Goal: Communication & Community: Answer question/provide support

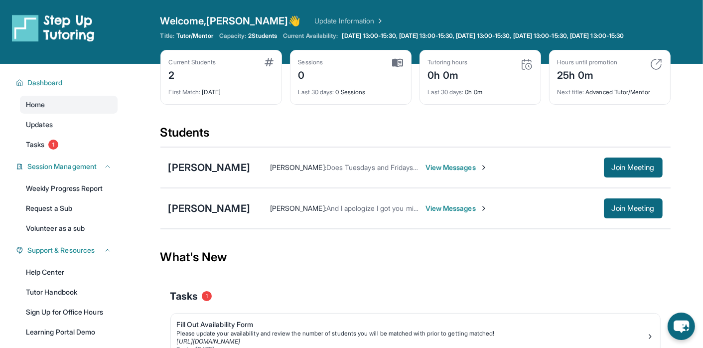
drag, startPoint x: 702, startPoint y: 69, endPoint x: 706, endPoint y: 98, distance: 29.2
click at [703, 98] on html "Open sidebar Welcome, Louis 👋 Update Information Title: Tutor/Mentor Capacity: …" at bounding box center [351, 207] width 703 height 415
click at [481, 213] on span "View Messages" at bounding box center [457, 208] width 62 height 10
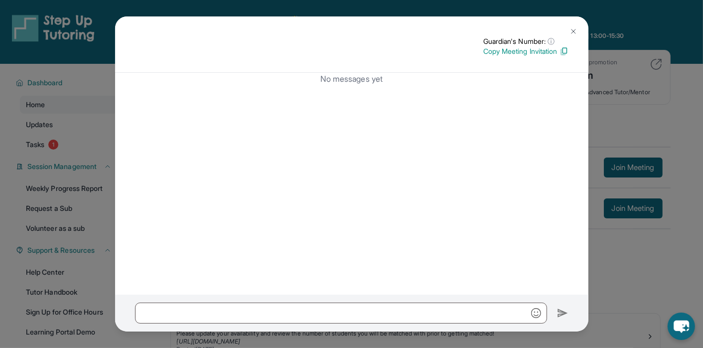
click at [525, 49] on p "Copy Meeting Invitation" at bounding box center [525, 51] width 85 height 10
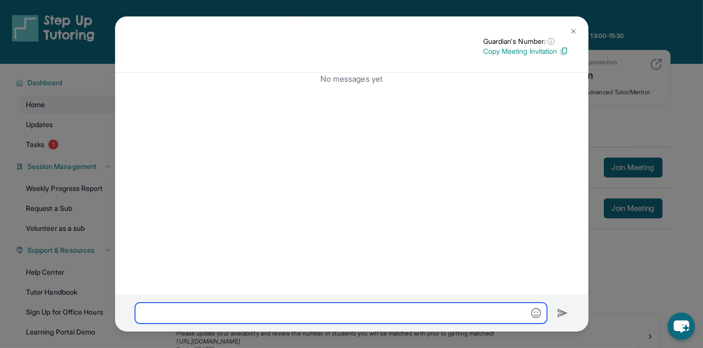
paste input "**********"
type input "**********"
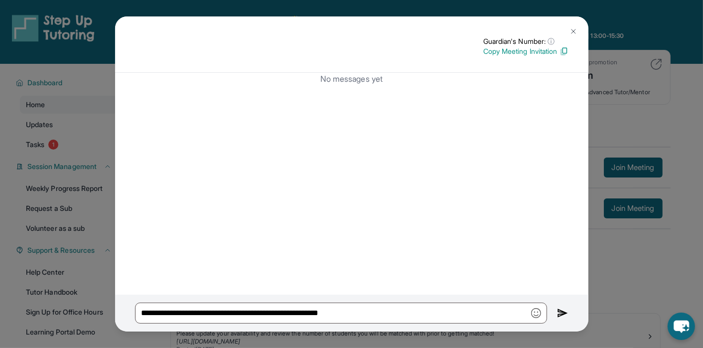
click at [560, 312] on img at bounding box center [562, 313] width 11 height 12
click at [558, 314] on img at bounding box center [562, 313] width 11 height 12
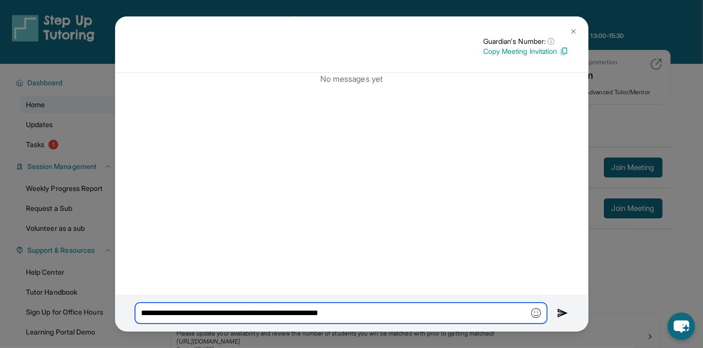
click at [478, 306] on input "**********" at bounding box center [341, 313] width 412 height 21
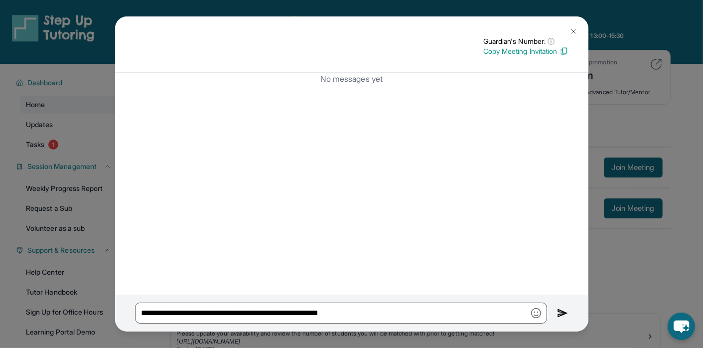
click at [574, 32] on img at bounding box center [574, 31] width 8 height 8
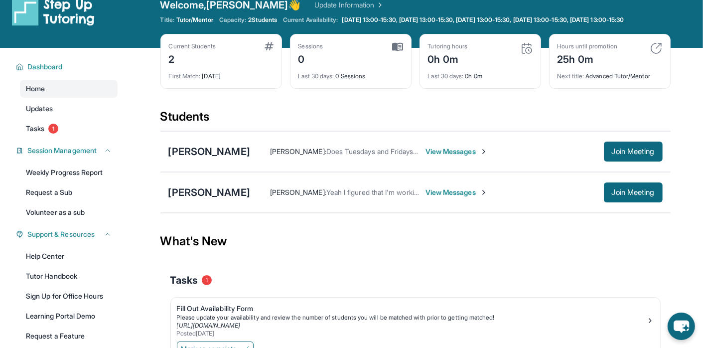
scroll to position [15, 0]
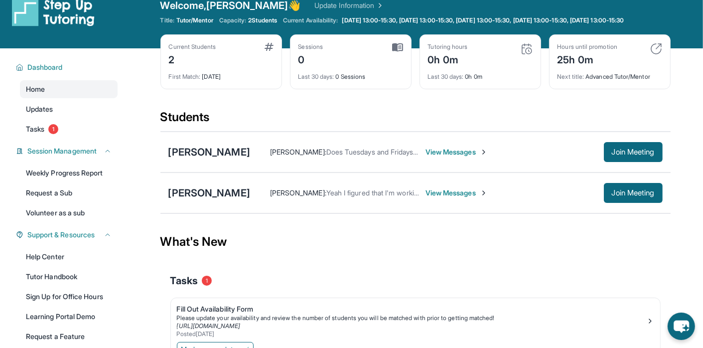
click at [265, 58] on div "Current Students 2" at bounding box center [221, 55] width 105 height 24
click at [266, 51] on img at bounding box center [269, 47] width 9 height 8
click at [210, 59] on div "2" at bounding box center [192, 59] width 47 height 16
click at [247, 196] on div "[PERSON_NAME]" at bounding box center [209, 193] width 82 height 14
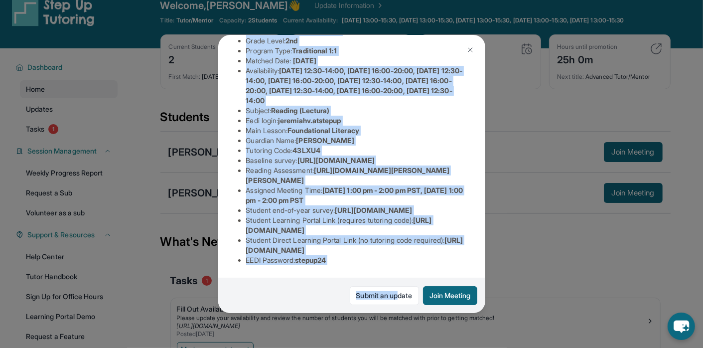
scroll to position [206, 0]
drag, startPoint x: 230, startPoint y: 50, endPoint x: 396, endPoint y: 302, distance: 300.8
click at [396, 302] on div "Jeremiah Velasquez Guardian: Jasmine Wright Student Information https://student…" at bounding box center [351, 174] width 267 height 278
drag, startPoint x: 396, startPoint y: 302, endPoint x: 335, endPoint y: 166, distance: 148.6
copy div "Jeremiah Velasquez Guardian: Jasmine Wright Student Information https://student…"
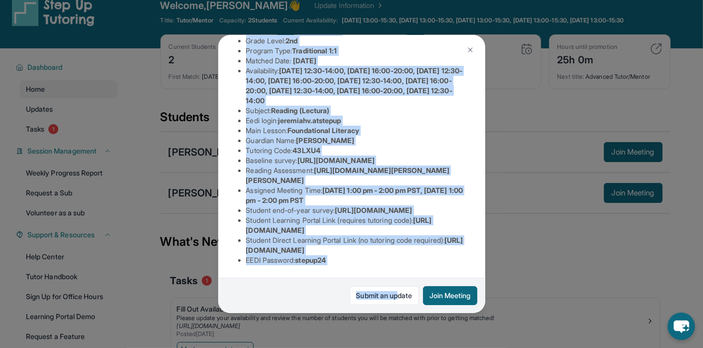
click at [427, 271] on div "Jeremiah Velasquez Guardian: Jasmine Wright Student Information https://student…" at bounding box center [351, 174] width 267 height 278
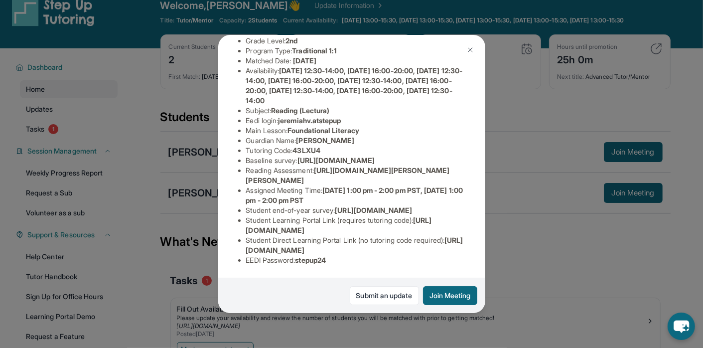
click at [474, 50] on img at bounding box center [470, 50] width 8 height 8
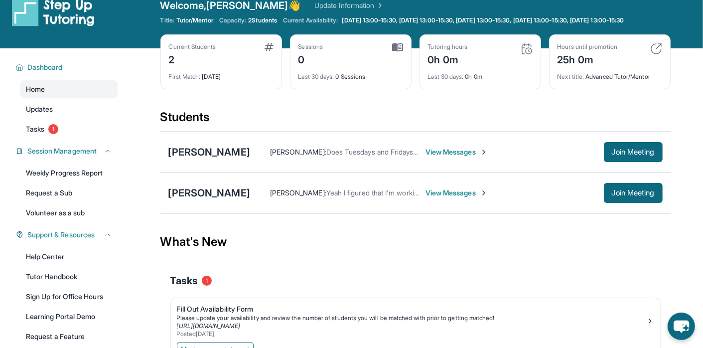
click at [374, 4] on img at bounding box center [379, 5] width 10 height 10
click at [250, 199] on div "[PERSON_NAME]" at bounding box center [209, 193] width 82 height 14
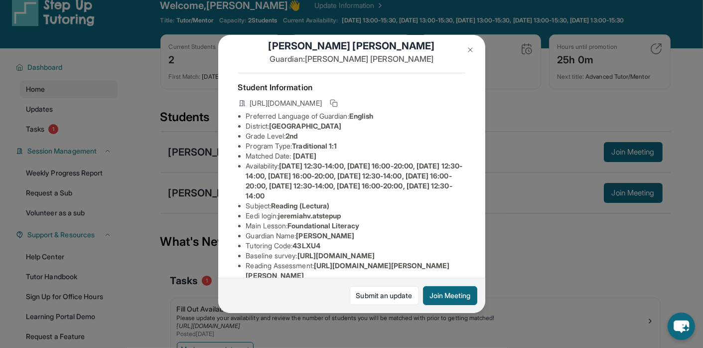
scroll to position [6, 0]
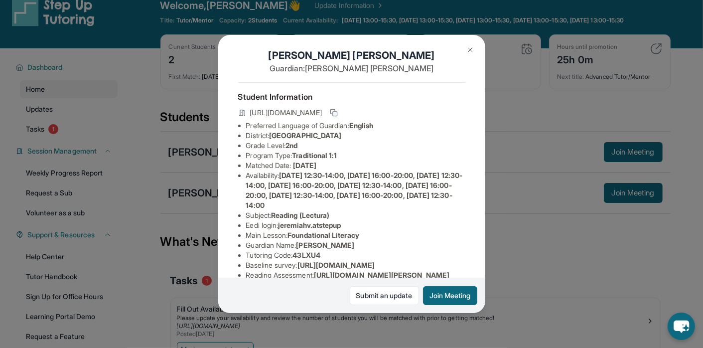
click at [470, 52] on img at bounding box center [470, 50] width 8 height 8
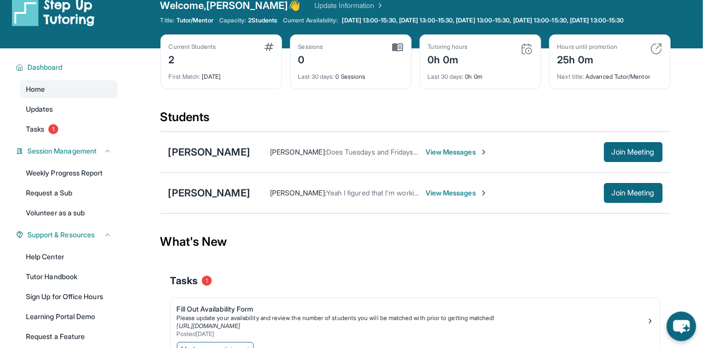
click at [687, 331] on icon "chat-button" at bounding box center [681, 325] width 29 height 29
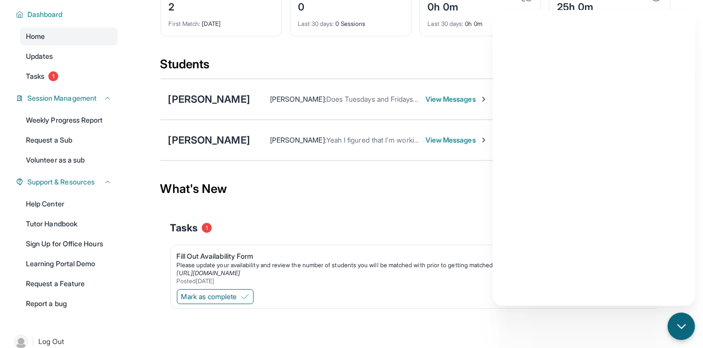
scroll to position [75, 0]
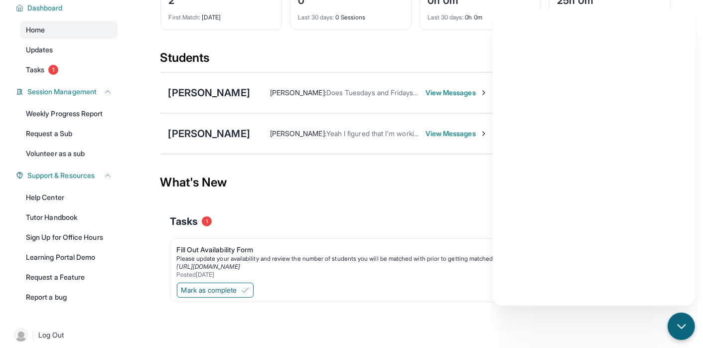
click at [229, 153] on div "Jeremiah Velasquez Louis Simeone : Yeah I figured that I'm working on it I'm go…" at bounding box center [415, 133] width 510 height 41
click at [470, 139] on span "View Messages" at bounding box center [457, 134] width 62 height 10
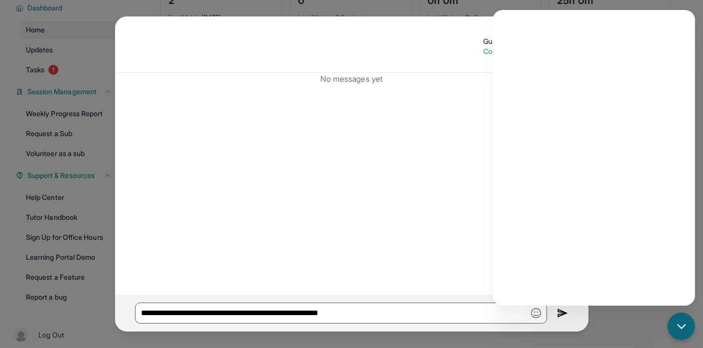
click at [562, 315] on img at bounding box center [562, 313] width 11 height 12
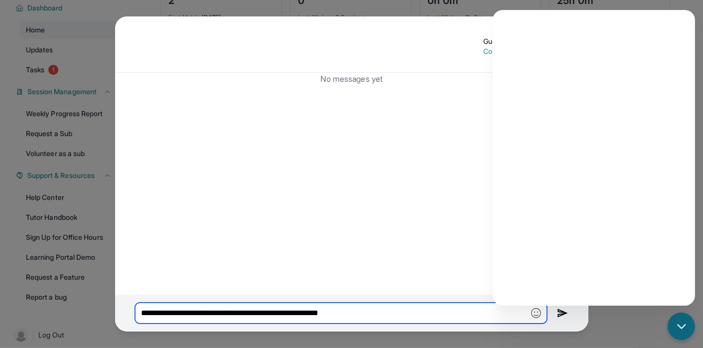
drag, startPoint x: 461, startPoint y: 318, endPoint x: 142, endPoint y: 314, distance: 318.5
click at [115, 325] on div "**********" at bounding box center [351, 174] width 703 height 348
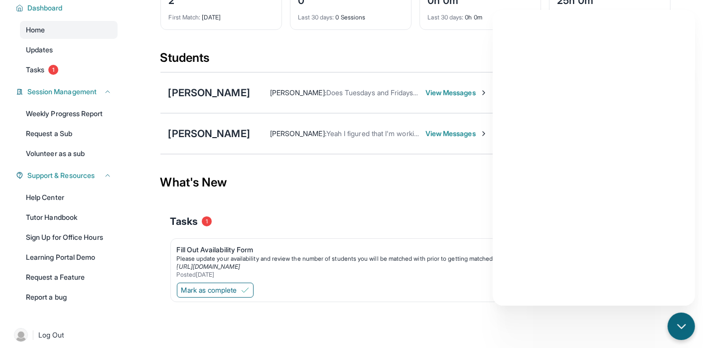
click at [473, 139] on span "View Messages" at bounding box center [457, 134] width 62 height 10
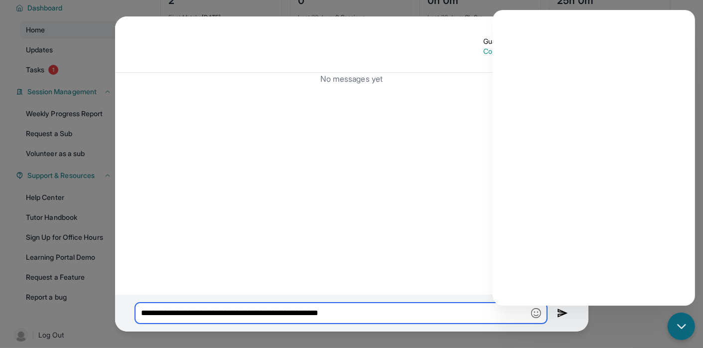
drag, startPoint x: 377, startPoint y: 311, endPoint x: 136, endPoint y: 308, distance: 240.7
click at [136, 308] on input "**********" at bounding box center [341, 313] width 412 height 21
click at [373, 313] on input "**********" at bounding box center [341, 313] width 412 height 21
click at [383, 312] on input "**********" at bounding box center [341, 313] width 412 height 21
drag, startPoint x: 383, startPoint y: 312, endPoint x: 101, endPoint y: 355, distance: 285.2
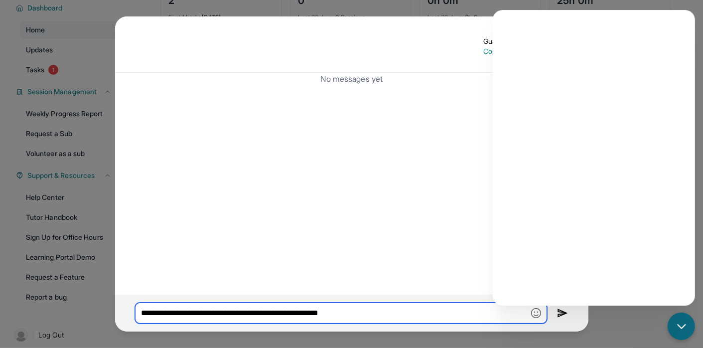
click at [101, 340] on html "Open sidebar Welcome, Louis 👋 Update Information Title: Tutor/Mentor Capacity: …" at bounding box center [351, 132] width 703 height 415
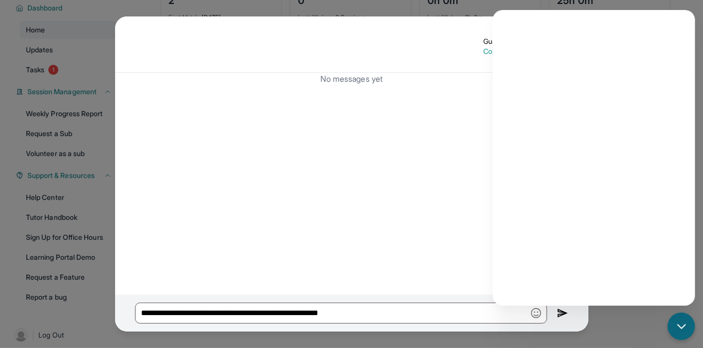
click at [457, 27] on div "Guardian's Number: ⓘ This isn't the guardian's real number — it's a private for…" at bounding box center [351, 44] width 473 height 56
click at [608, 319] on div "**********" at bounding box center [351, 174] width 703 height 348
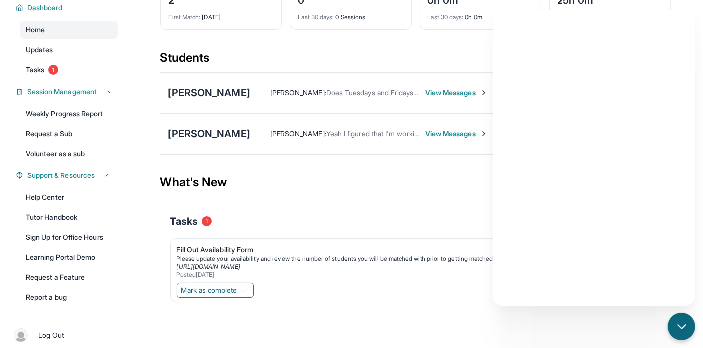
click at [458, 60] on div "Students" at bounding box center [415, 61] width 510 height 22
click at [686, 328] on icon "chat-button" at bounding box center [681, 326] width 13 height 13
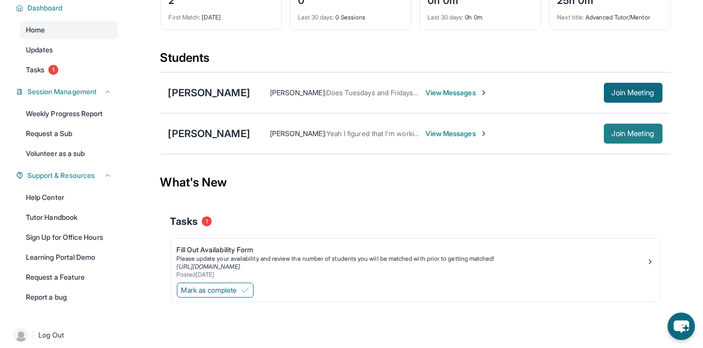
click at [619, 137] on span "Join Meeting" at bounding box center [633, 134] width 43 height 6
click at [618, 137] on span "Join Meeting" at bounding box center [633, 134] width 43 height 6
click at [70, 264] on link "Learning Portal Demo" at bounding box center [69, 257] width 98 height 18
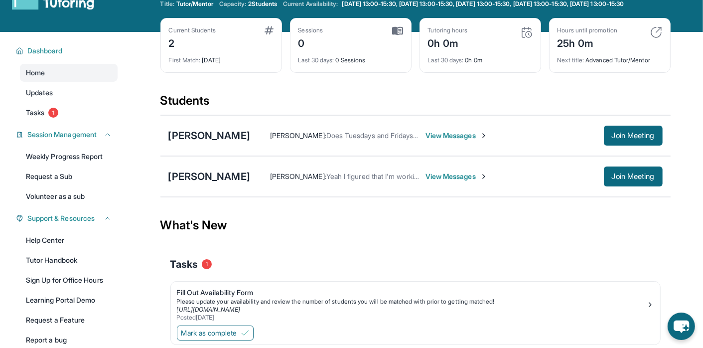
scroll to position [0, 0]
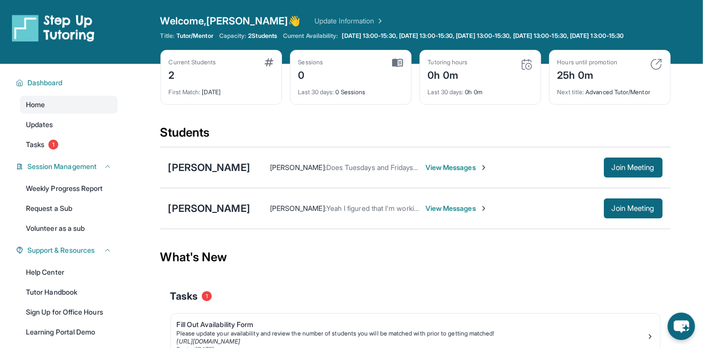
click at [314, 20] on link "Update Information" at bounding box center [349, 21] width 70 height 10
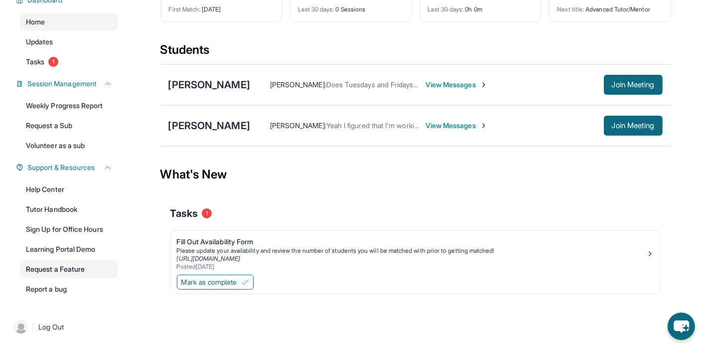
click at [42, 270] on link "Request a Feature" at bounding box center [69, 269] width 98 height 18
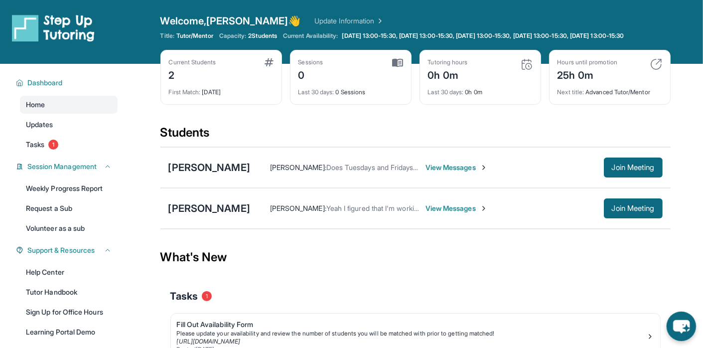
click at [691, 327] on icon "chat-button" at bounding box center [681, 325] width 29 height 29
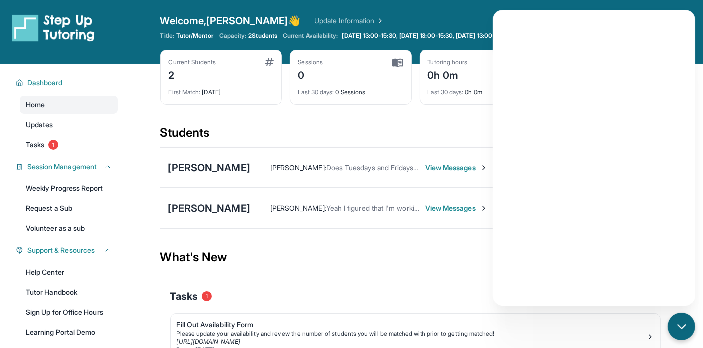
click at [469, 213] on span "View Messages" at bounding box center [457, 208] width 62 height 10
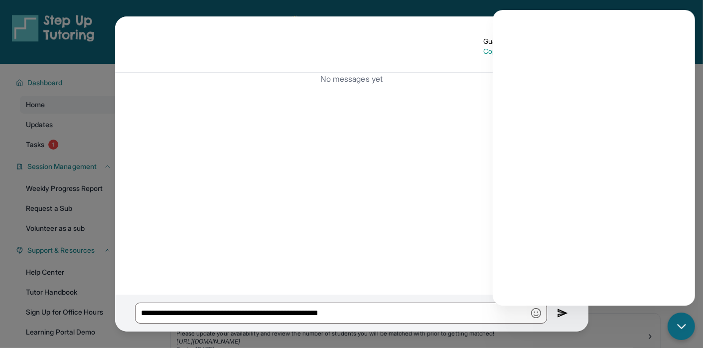
click at [485, 50] on p "Copy Meeting Invitation" at bounding box center [525, 51] width 85 height 10
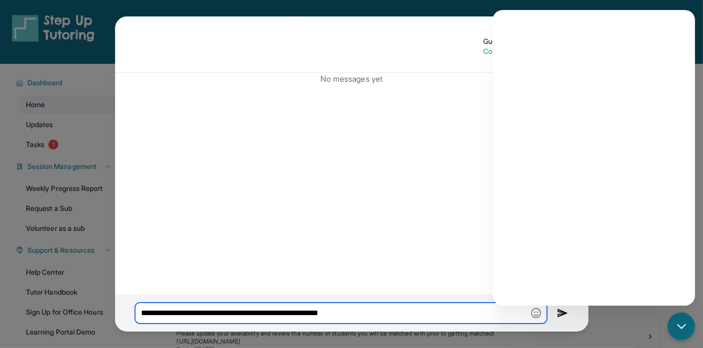
click at [519, 312] on input "**********" at bounding box center [341, 313] width 412 height 21
drag, startPoint x: 481, startPoint y: 317, endPoint x: 144, endPoint y: 313, distance: 337.4
click at [137, 315] on input "**********" at bounding box center [341, 313] width 412 height 21
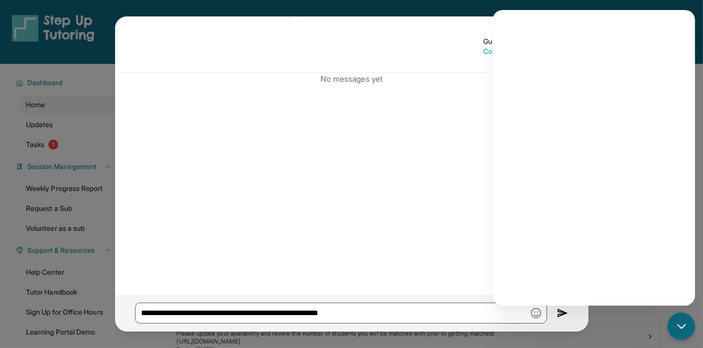
click at [102, 81] on div "**********" at bounding box center [351, 174] width 703 height 348
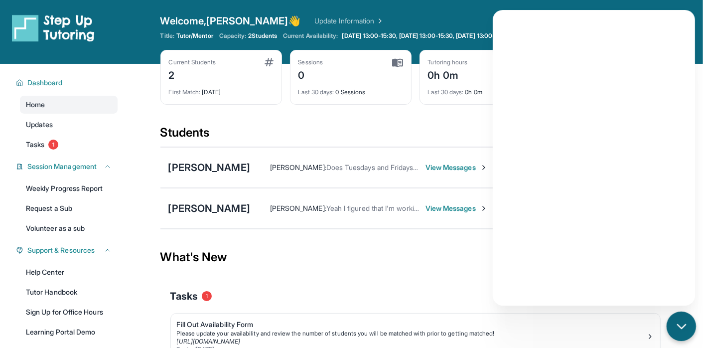
click at [678, 326] on icon "chat-button" at bounding box center [681, 326] width 13 height 13
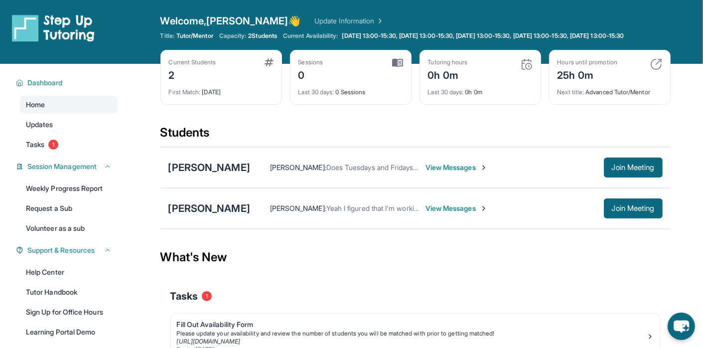
click at [207, 210] on div "[PERSON_NAME]" at bounding box center [209, 208] width 82 height 14
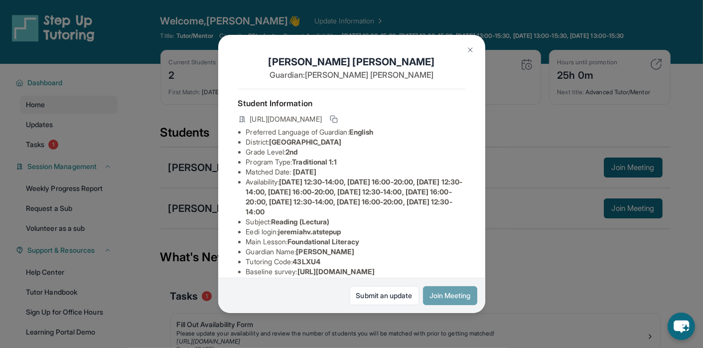
click at [462, 292] on button "Join Meeting" at bounding box center [450, 295] width 54 height 19
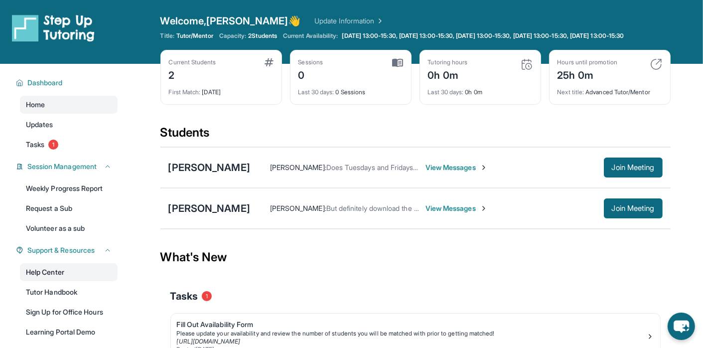
click at [64, 280] on link "Help Center" at bounding box center [69, 272] width 98 height 18
click at [639, 211] on span "Join Meeting" at bounding box center [633, 208] width 43 height 6
click at [58, 273] on link "Help Center" at bounding box center [69, 272] width 98 height 18
click at [250, 214] on div "[PERSON_NAME]" at bounding box center [209, 208] width 82 height 14
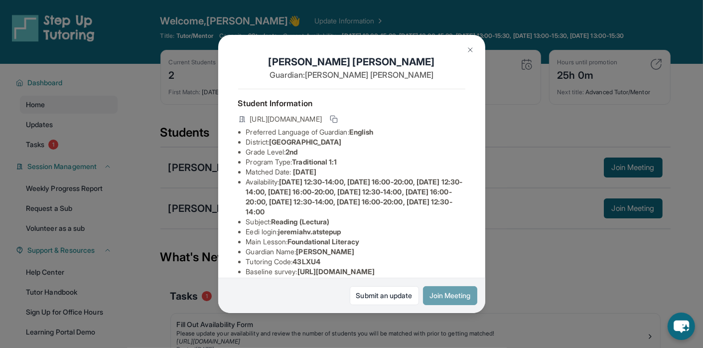
click at [453, 304] on button "Join Meeting" at bounding box center [450, 295] width 54 height 19
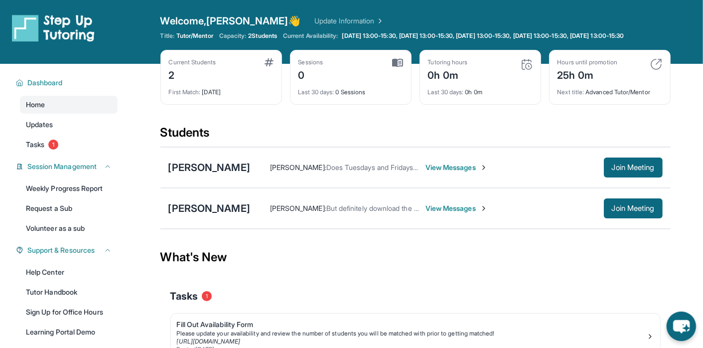
click at [685, 332] on icon "chat-button" at bounding box center [681, 325] width 29 height 29
click at [55, 114] on link "Home" at bounding box center [69, 105] width 98 height 18
click at [61, 112] on link "Home" at bounding box center [69, 105] width 98 height 18
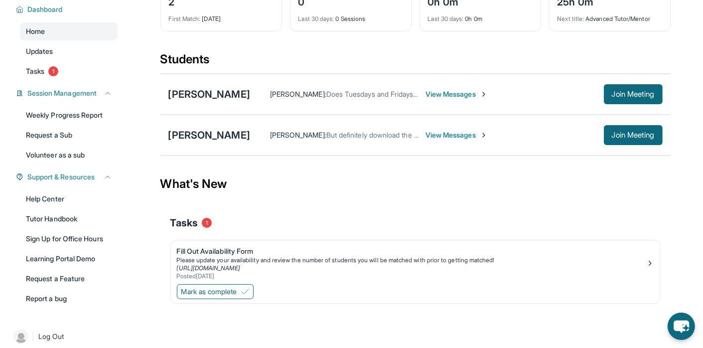
scroll to position [91, 0]
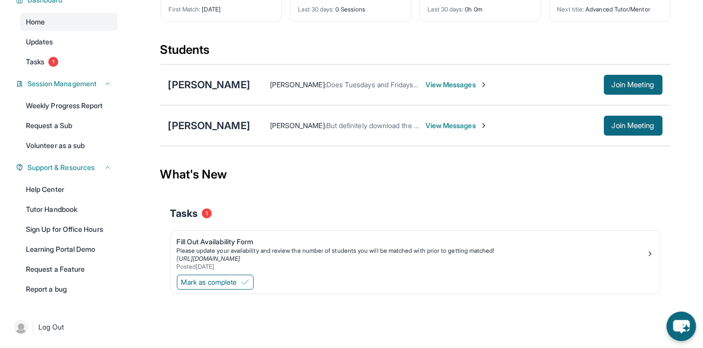
click at [672, 322] on icon "chat-button" at bounding box center [681, 325] width 29 height 29
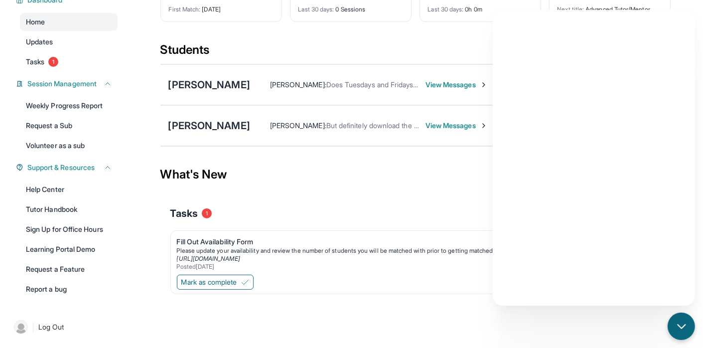
click at [614, 326] on main "Current Students 2 First Match : [DATE] Sessions 0 Last 30 days : 0 Sessions Tu…" at bounding box center [415, 156] width 510 height 351
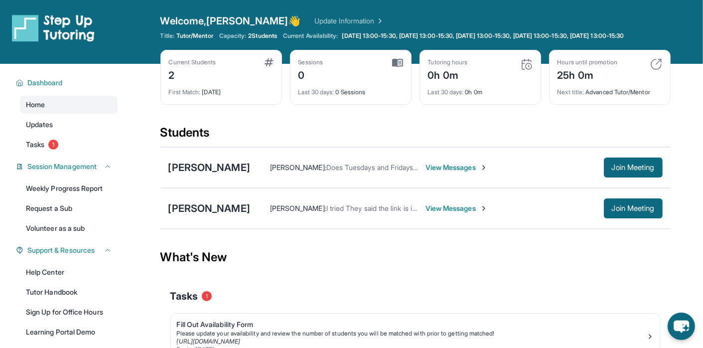
click at [485, 213] on span "View Messages" at bounding box center [457, 208] width 62 height 10
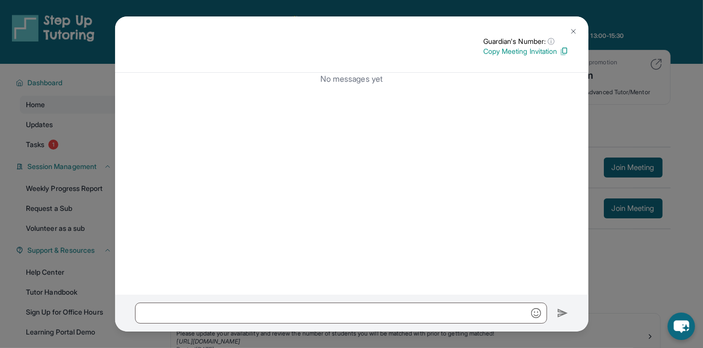
click at [536, 52] on p "Copy Meeting Invitation" at bounding box center [525, 51] width 85 height 10
click at [509, 54] on p "Copy Meeting Invitation" at bounding box center [525, 51] width 85 height 10
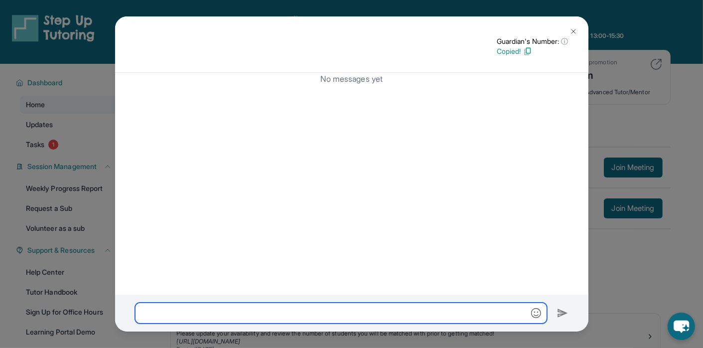
click at [420, 309] on input "text" at bounding box center [341, 313] width 412 height 21
paste input "**********"
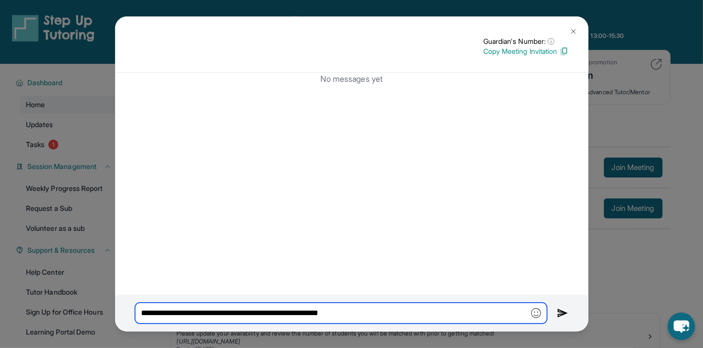
type input "**********"
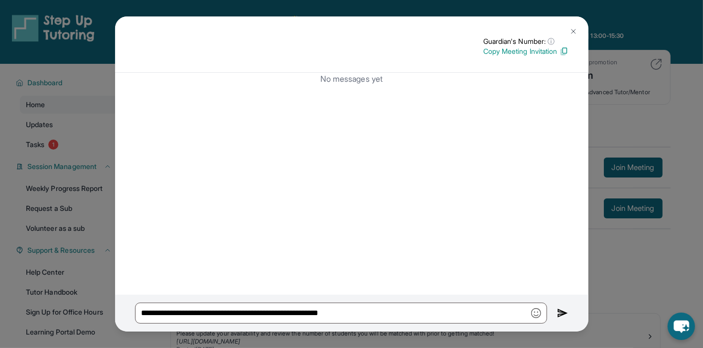
click at [556, 308] on div "**********" at bounding box center [351, 313] width 473 height 37
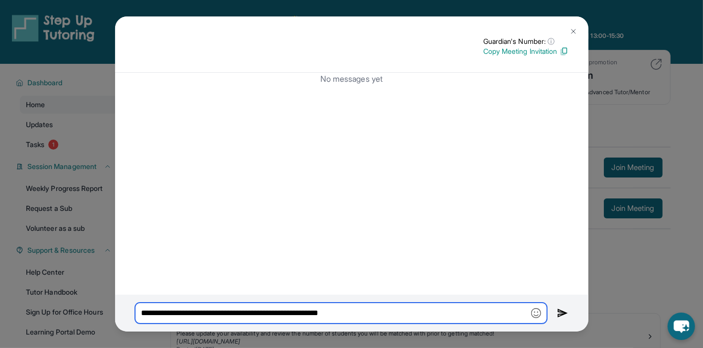
drag, startPoint x: 455, startPoint y: 317, endPoint x: 111, endPoint y: 306, distance: 343.6
click at [111, 306] on div "**********" at bounding box center [351, 174] width 703 height 348
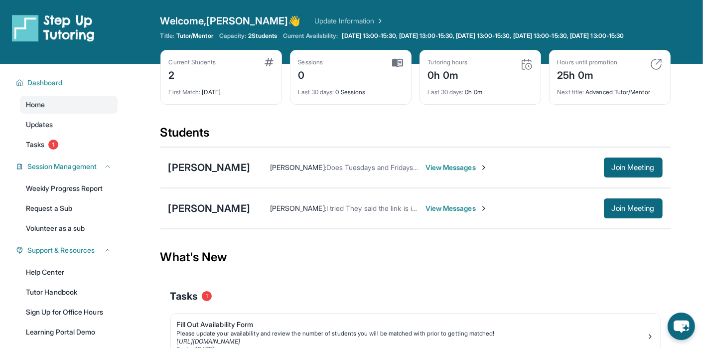
click at [498, 177] on div "[PERSON_NAME] : Does Tuesdays and Fridays 4 pm work for you View Messages Join …" at bounding box center [456, 167] width 413 height 20
click at [488, 172] on span "View Messages" at bounding box center [457, 167] width 62 height 10
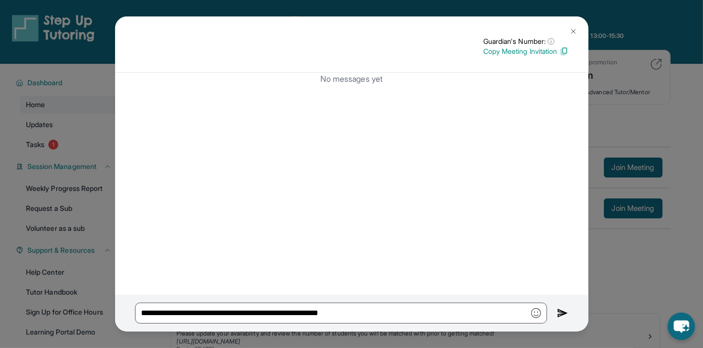
click at [532, 52] on p "Copy Meeting Invitation" at bounding box center [525, 51] width 85 height 10
click at [573, 32] on img at bounding box center [574, 31] width 8 height 8
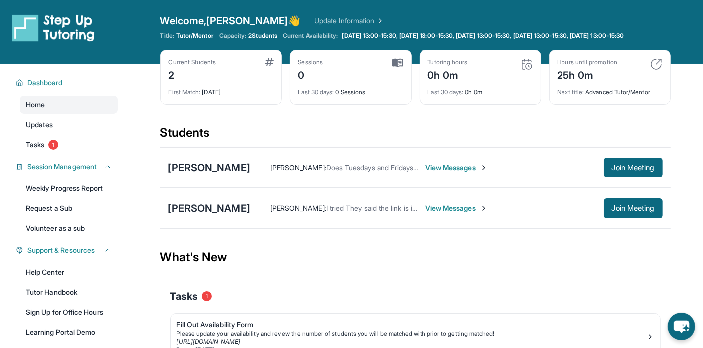
click at [314, 212] on span "[PERSON_NAME] :" at bounding box center [298, 208] width 56 height 8
click at [418, 177] on div "[PERSON_NAME] : Does Tuesdays and Fridays 4 pm work for you View Messages Join …" at bounding box center [456, 167] width 413 height 20
click at [421, 186] on div "[PERSON_NAME] [PERSON_NAME] : Does Tuesdays and Fridays 4 pm work for you View …" at bounding box center [415, 167] width 510 height 41
click at [455, 171] on span "Does Tuesdays and Fridays 4 pm work for you" at bounding box center [400, 167] width 148 height 8
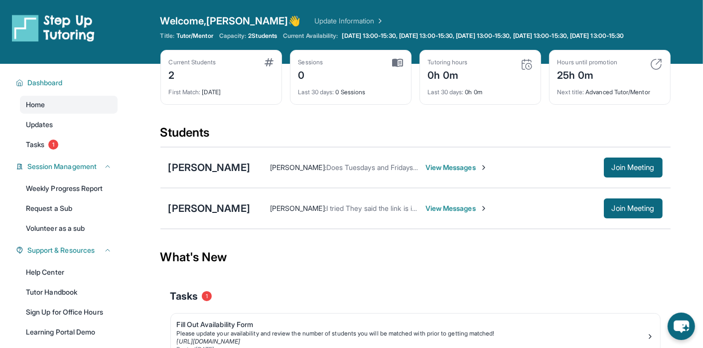
drag, startPoint x: 455, startPoint y: 177, endPoint x: 470, endPoint y: 176, distance: 15.5
click at [470, 172] on span "View Messages" at bounding box center [457, 167] width 62 height 10
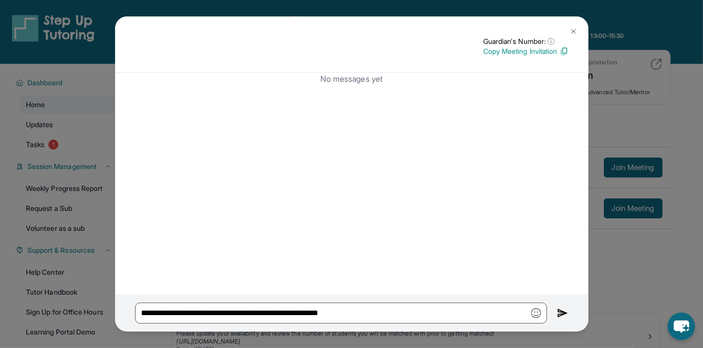
click at [570, 28] on img at bounding box center [574, 31] width 8 height 8
